Goal: Information Seeking & Learning: Learn about a topic

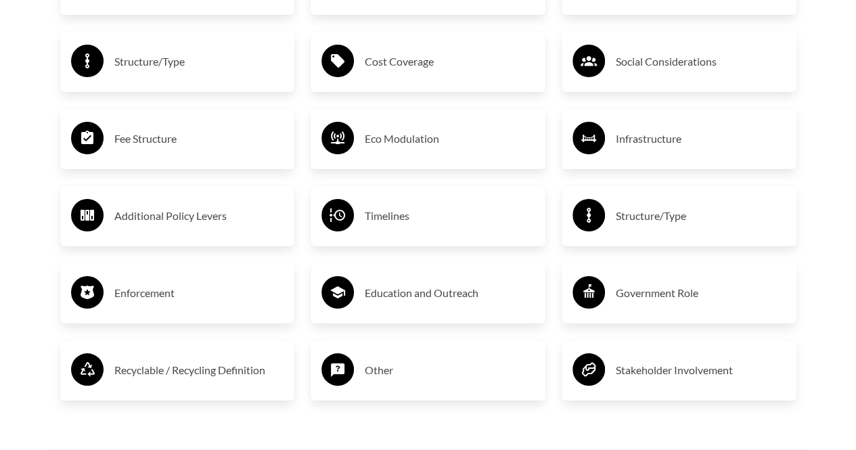
scroll to position [2353, 0]
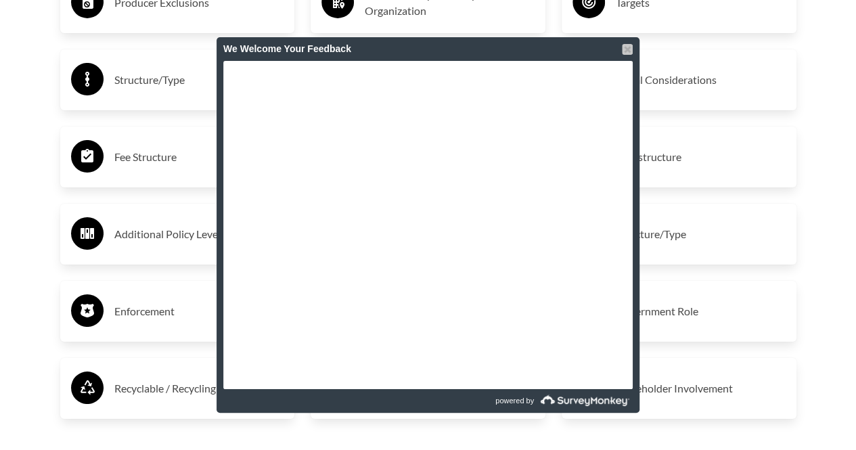
click at [631, 49] on div at bounding box center [627, 49] width 11 height 11
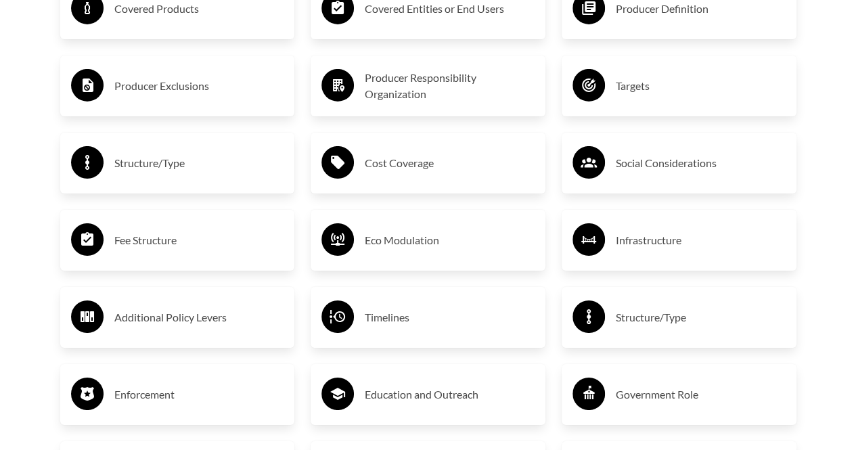
scroll to position [2269, 0]
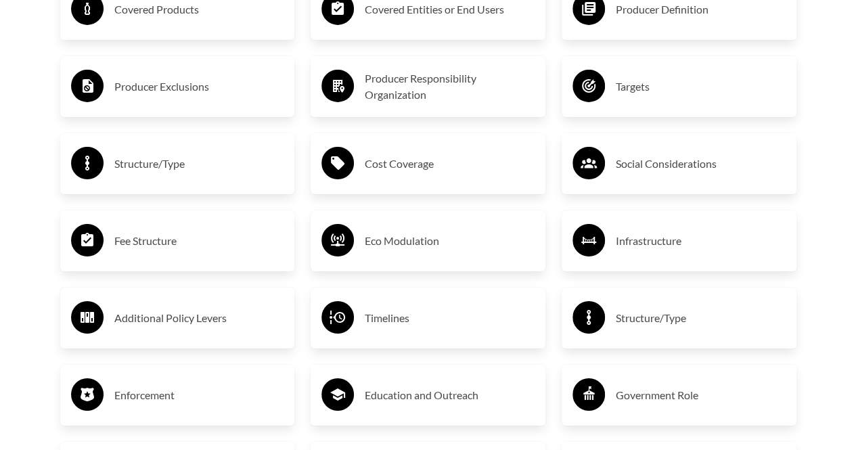
click at [362, 244] on div "Eco Modulation" at bounding box center [427, 240] width 213 height 39
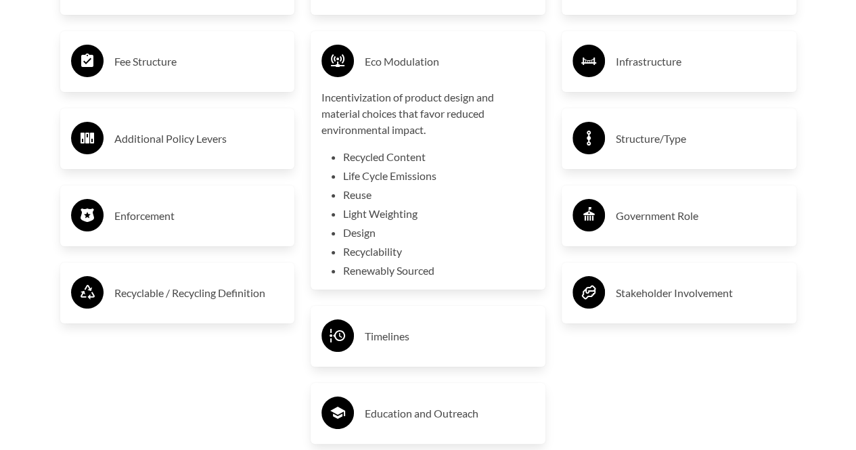
scroll to position [2498, 0]
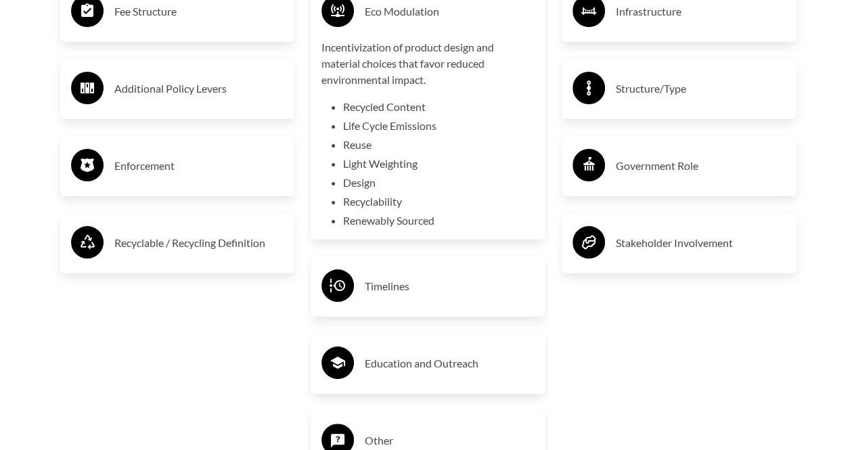
click at [363, 294] on div "Timelines" at bounding box center [427, 286] width 213 height 39
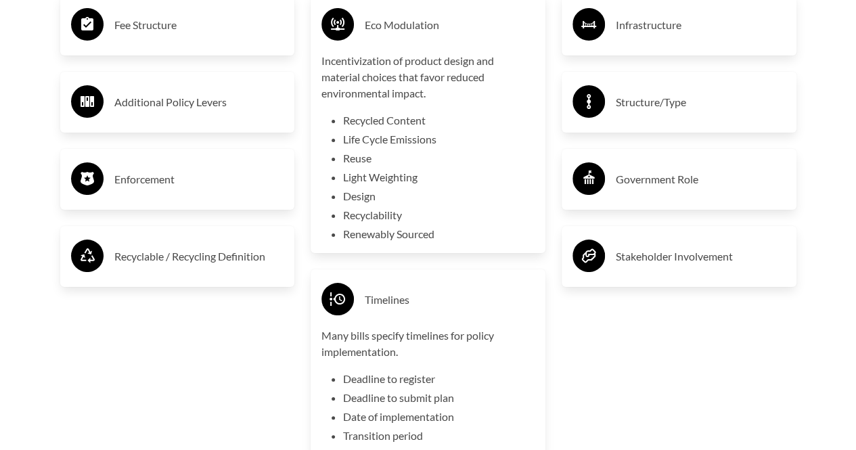
scroll to position [2479, 0]
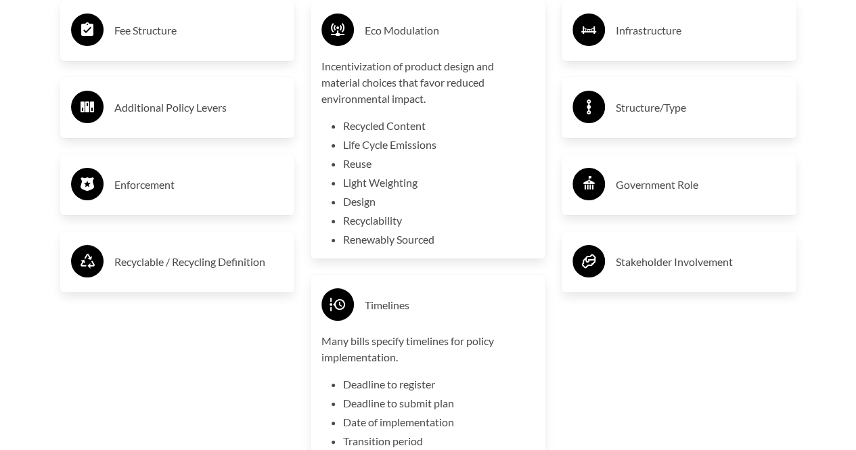
click at [106, 181] on div "Enforcement" at bounding box center [177, 184] width 213 height 39
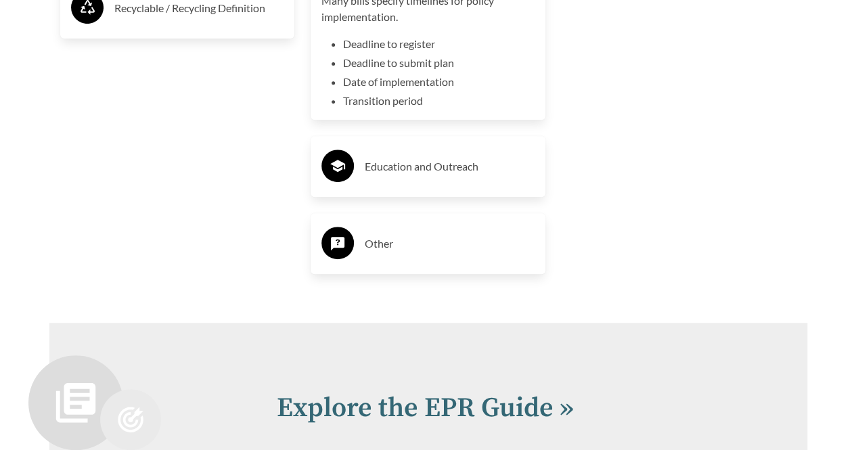
scroll to position [2819, 0]
click at [401, 167] on h3 "Education and Outreach" at bounding box center [450, 167] width 170 height 22
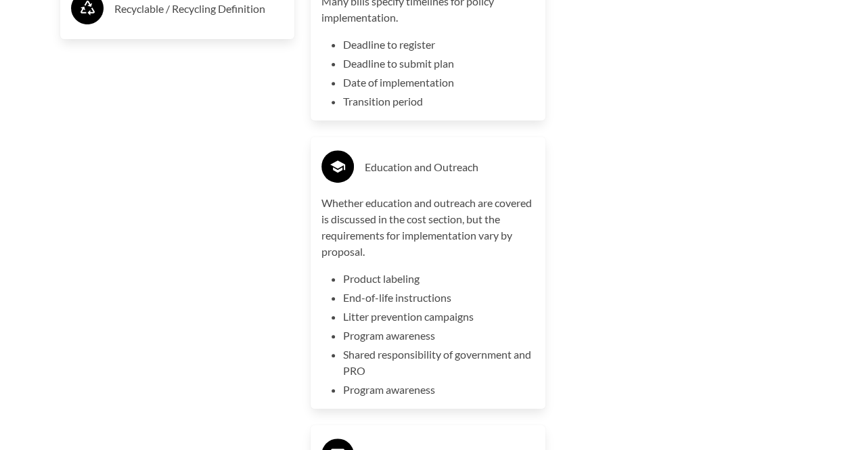
click at [401, 167] on h3 "Education and Outreach" at bounding box center [450, 167] width 170 height 22
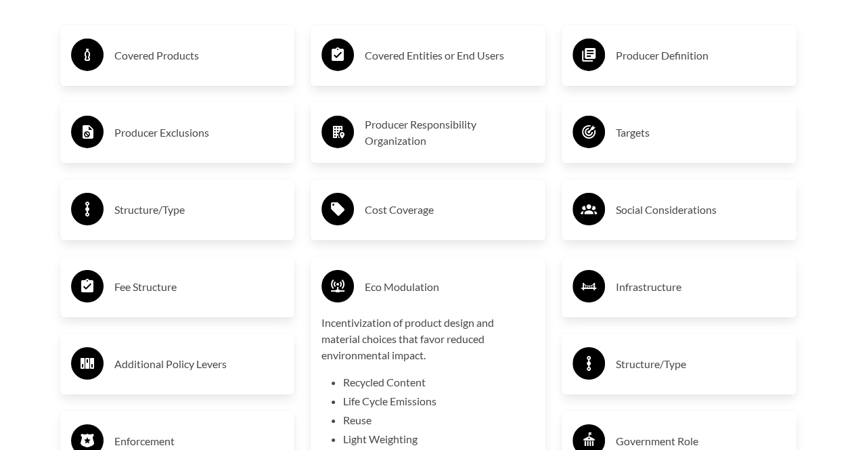
scroll to position [2222, 0]
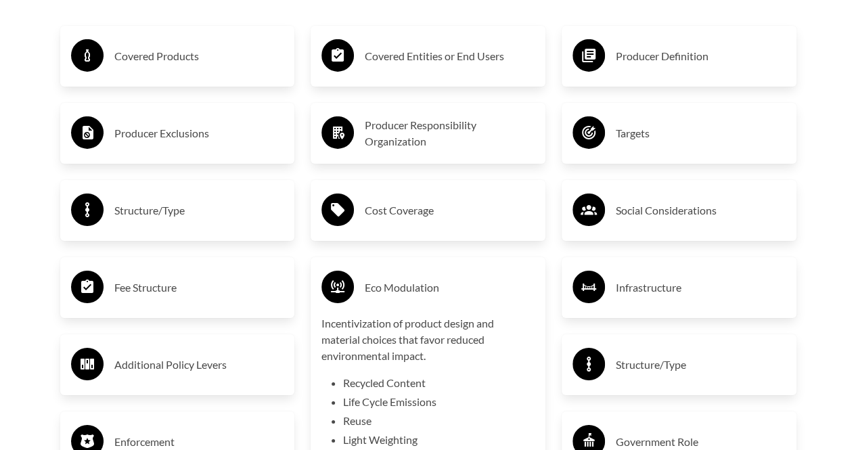
click at [403, 129] on h3 "Producer Responsibility Organization" at bounding box center [450, 133] width 170 height 32
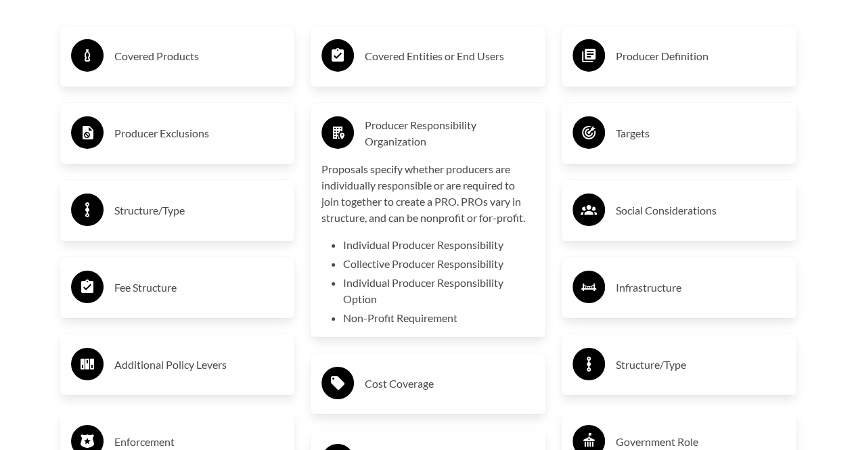
scroll to position [2297, 0]
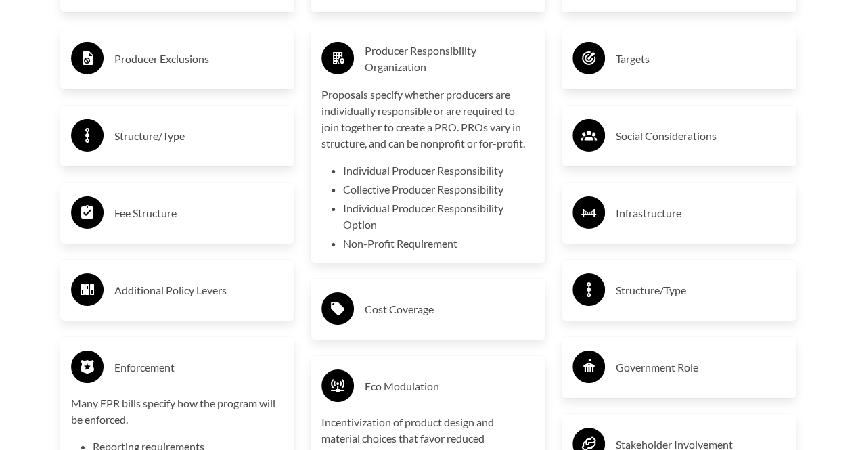
click at [624, 220] on h3 "Infrastructure" at bounding box center [701, 213] width 170 height 22
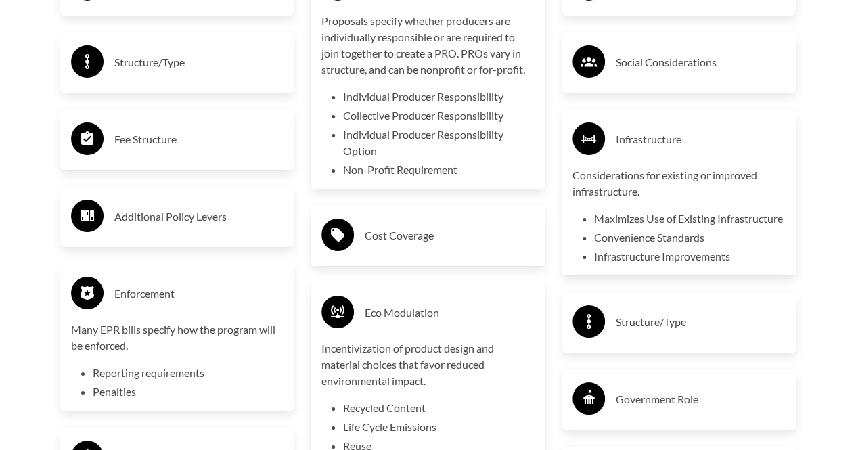
scroll to position [2371, 0]
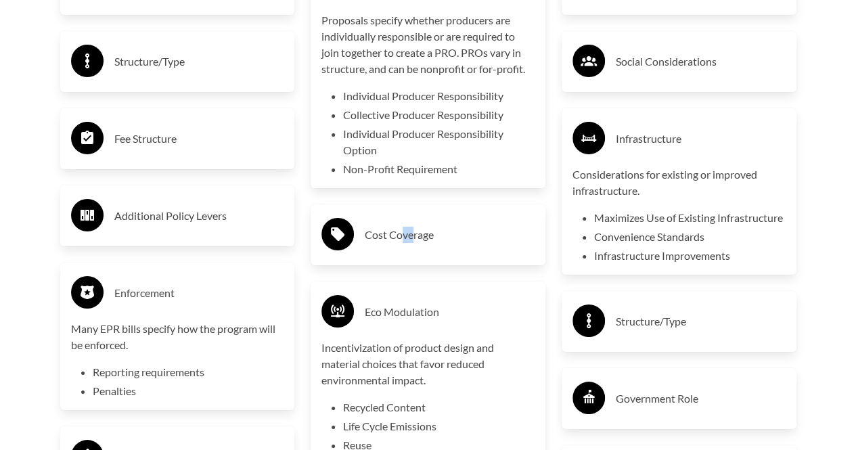
drag, startPoint x: 412, startPoint y: 200, endPoint x: 399, endPoint y: 223, distance: 25.4
click at [399, 223] on div "Covered Entities or End Users Producer Responsibility Organization Proposals sp…" at bounding box center [428, 386] width 251 height 1068
click at [399, 223] on div "Cost Coverage" at bounding box center [427, 234] width 213 height 39
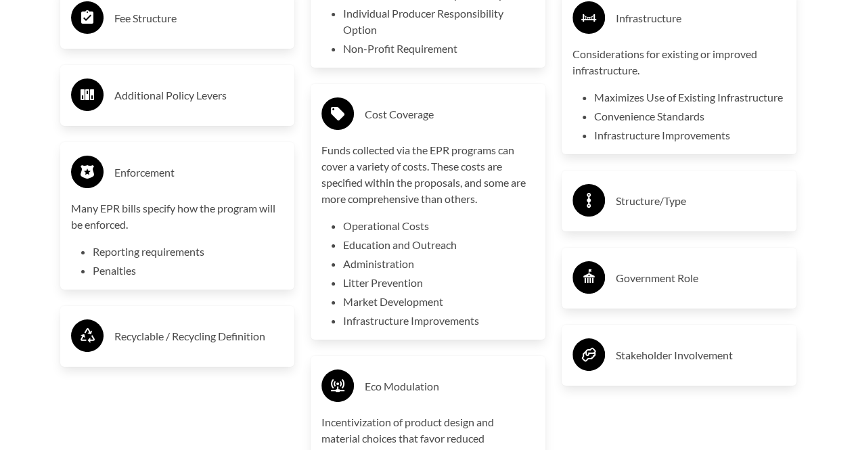
scroll to position [2491, 0]
click at [643, 283] on div "Government Role" at bounding box center [679, 278] width 213 height 39
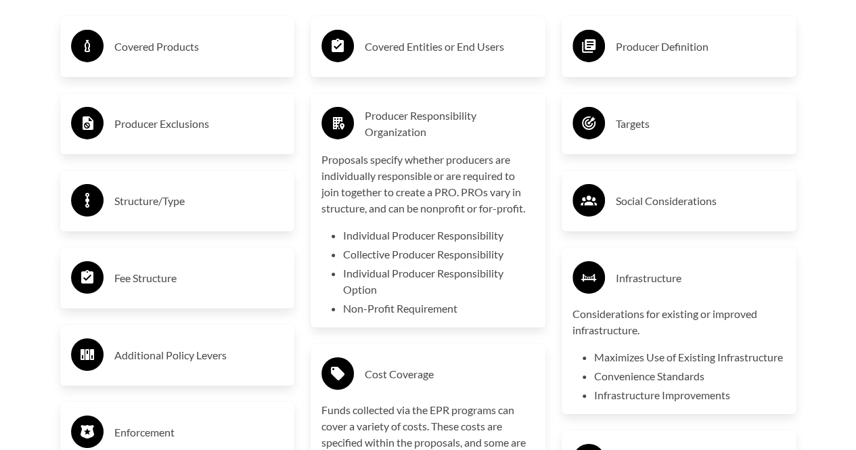
scroll to position [2232, 0]
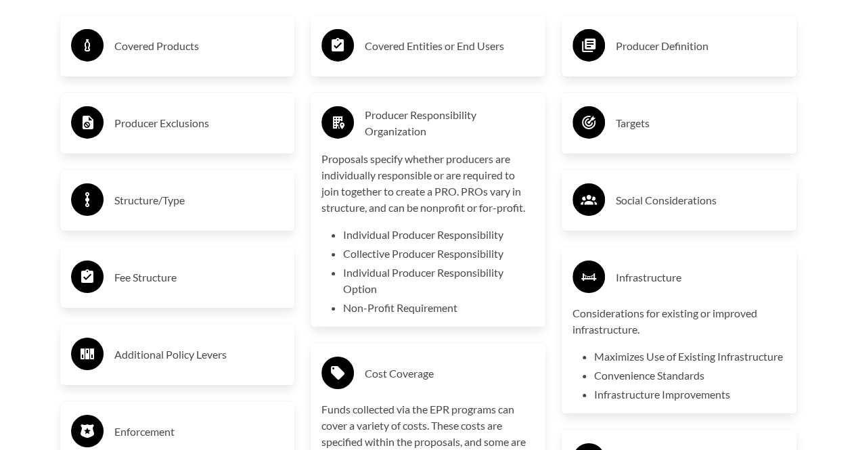
click at [152, 143] on div "Producer Exclusions" at bounding box center [177, 123] width 213 height 39
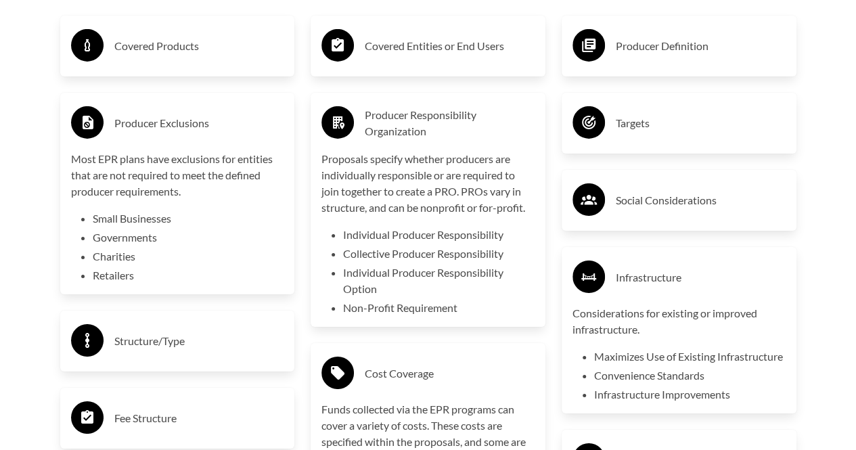
click at [152, 143] on div "Producer Exclusions" at bounding box center [177, 123] width 213 height 39
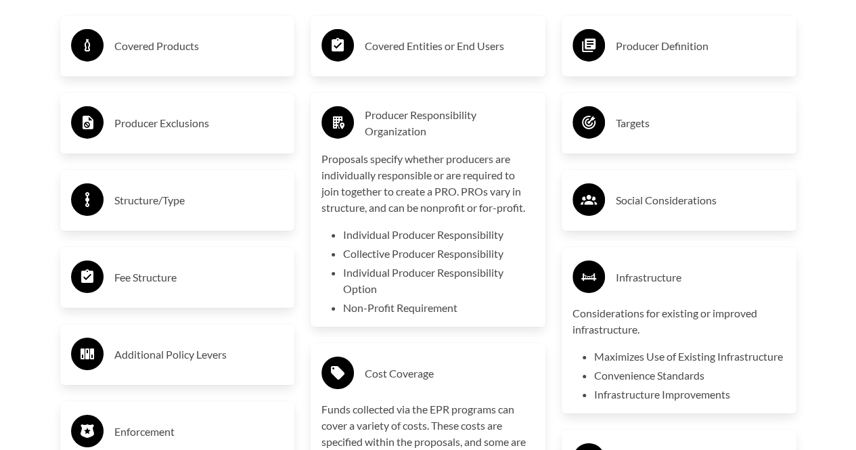
click at [182, 51] on h3 "Covered Products" at bounding box center [199, 46] width 170 height 22
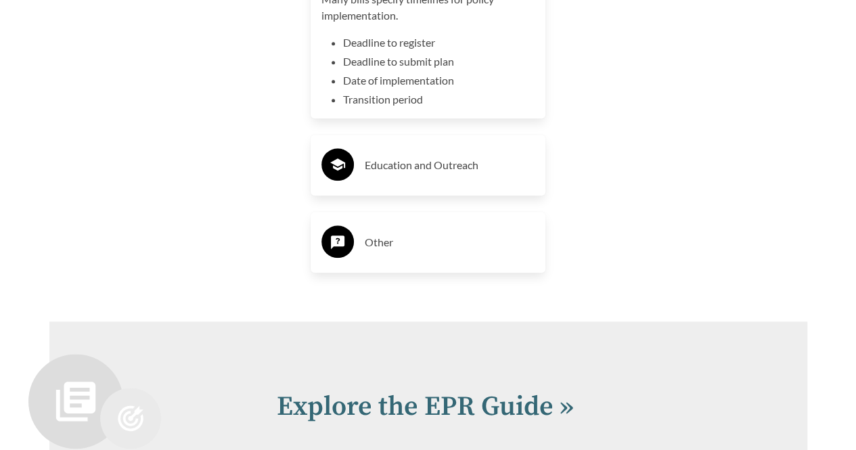
scroll to position [3328, 0]
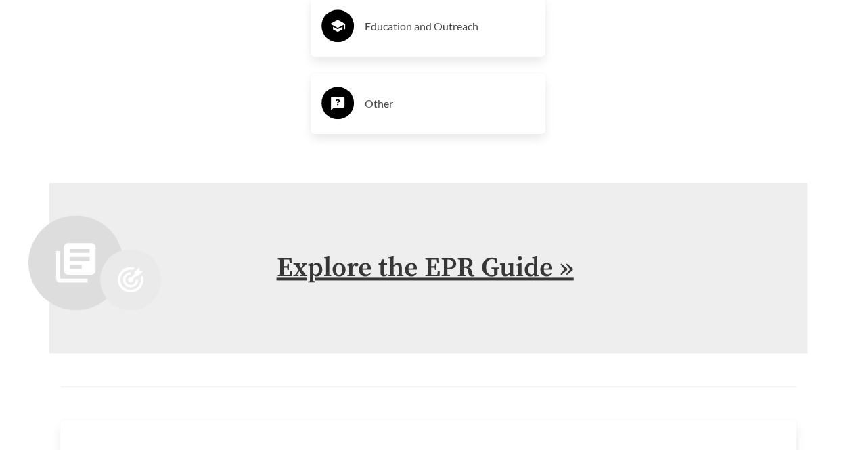
click at [436, 271] on link "Explore the EPR Guide »" at bounding box center [425, 268] width 297 height 34
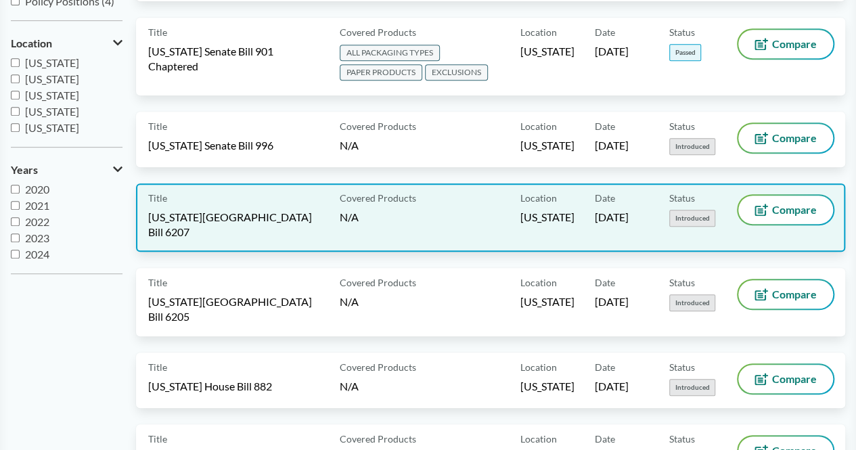
scroll to position [332, 0]
